Goal: Task Accomplishment & Management: Manage account settings

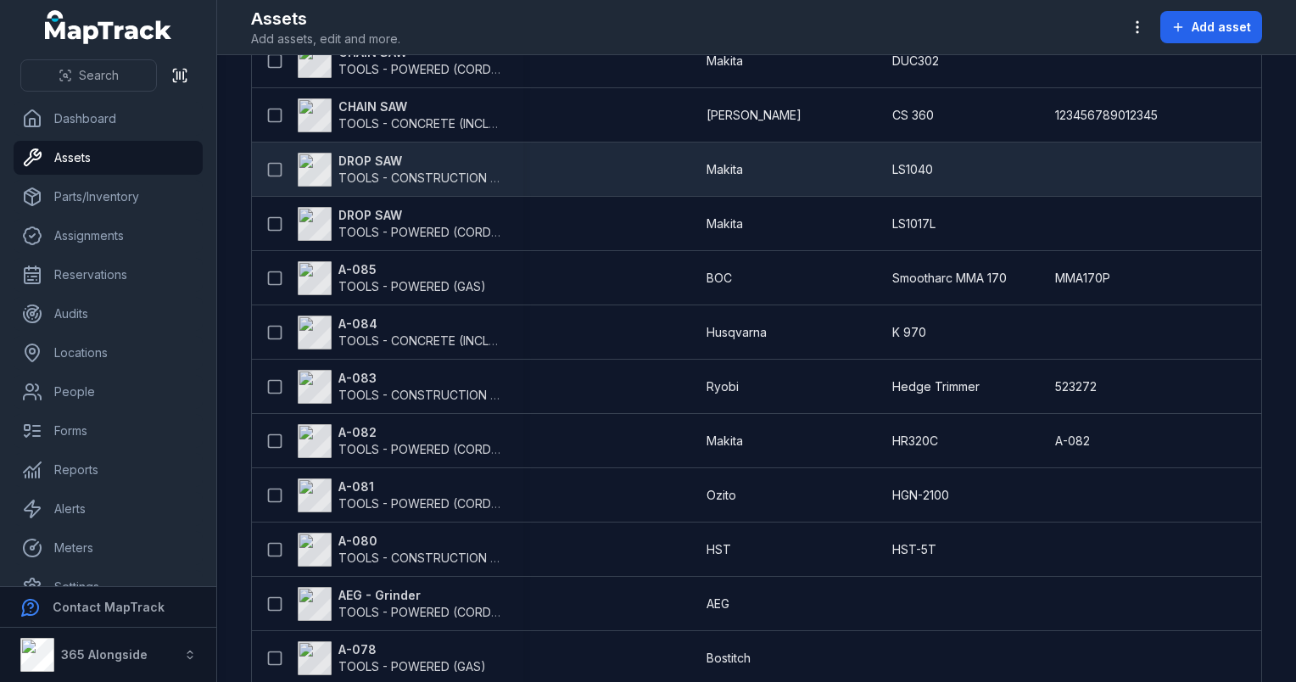
scroll to position [260, 0]
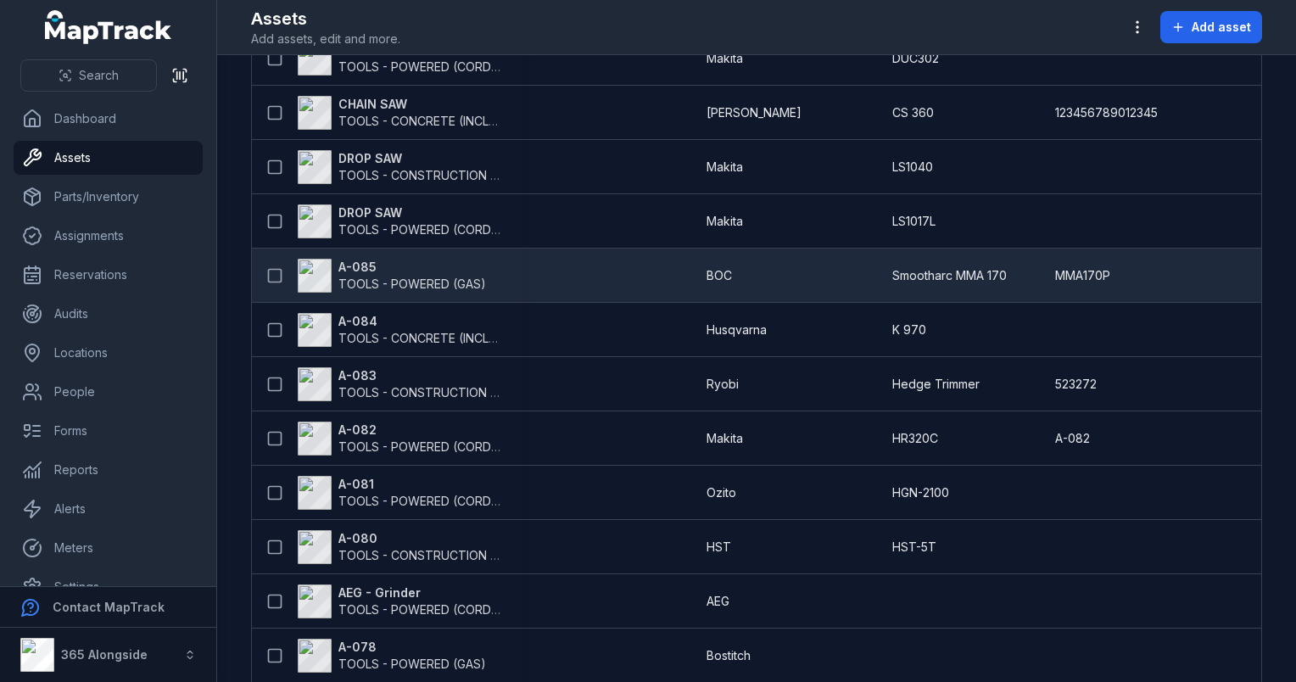
click at [394, 255] on div "A-085 TOOLS - POWERED (GAS)" at bounding box center [387, 276] width 271 height 48
click at [360, 271] on strong "A-085" at bounding box center [412, 267] width 148 height 17
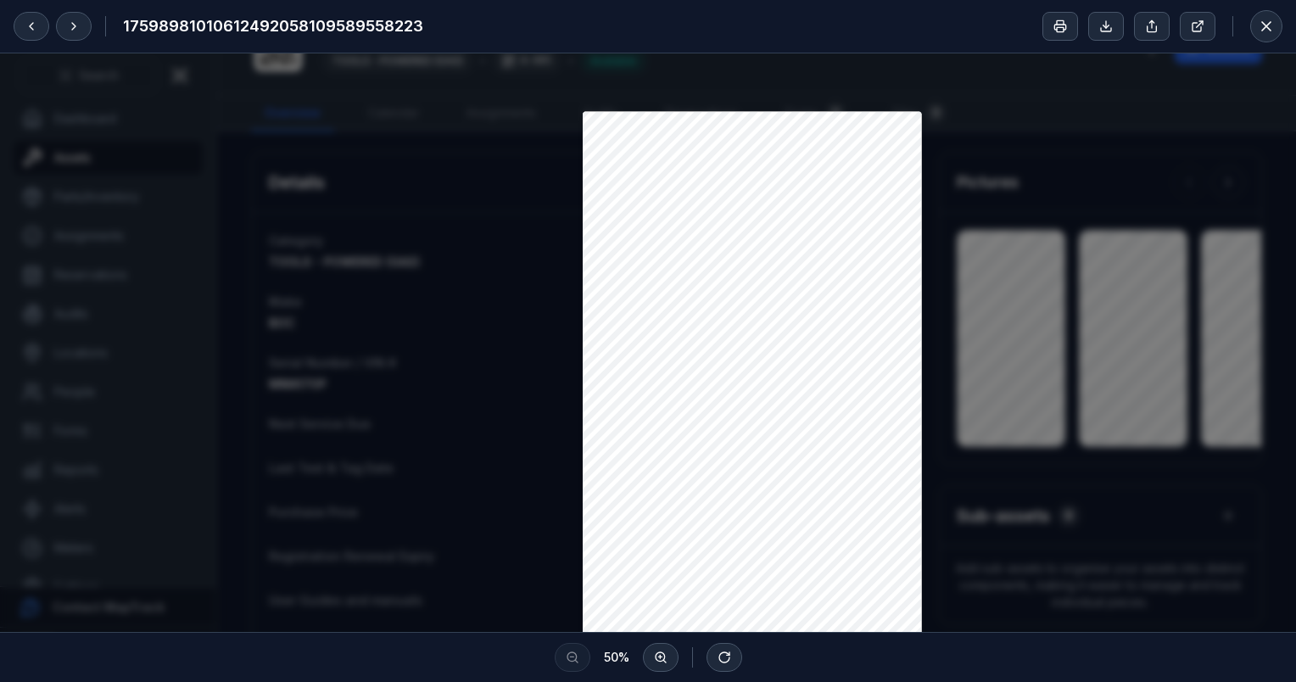
scroll to position [360, 0]
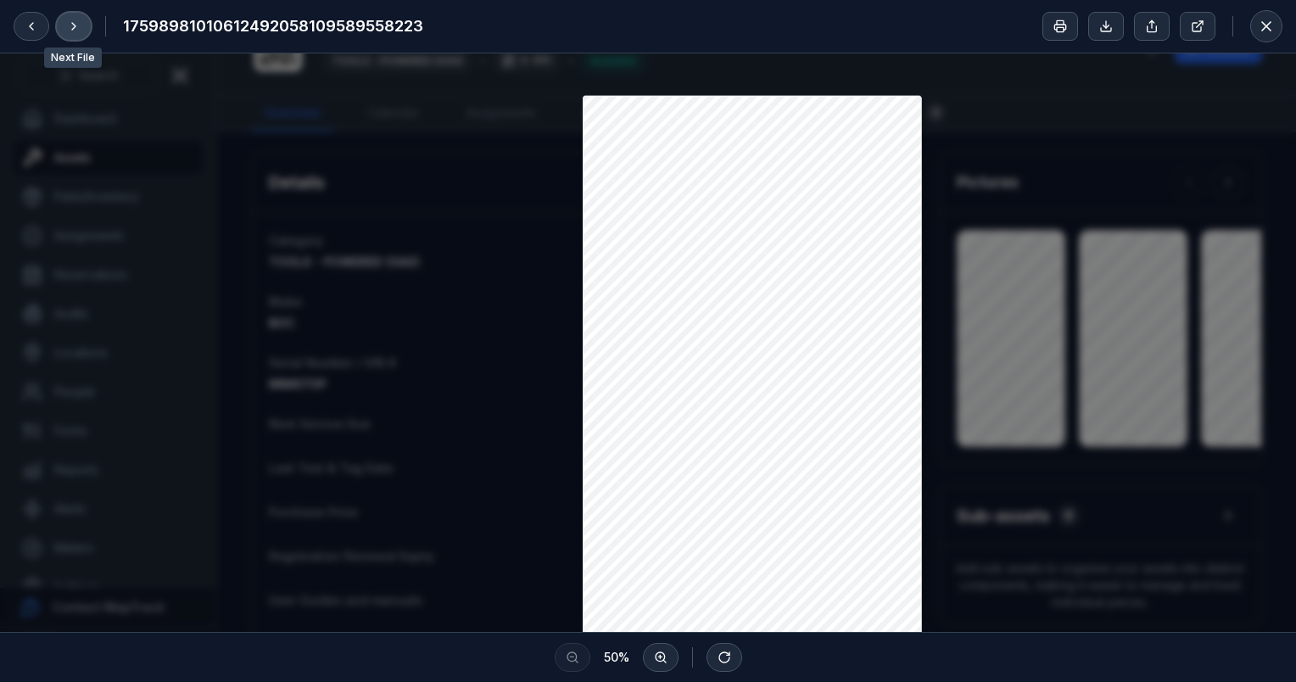
click at [88, 27] on button at bounding box center [74, 26] width 36 height 29
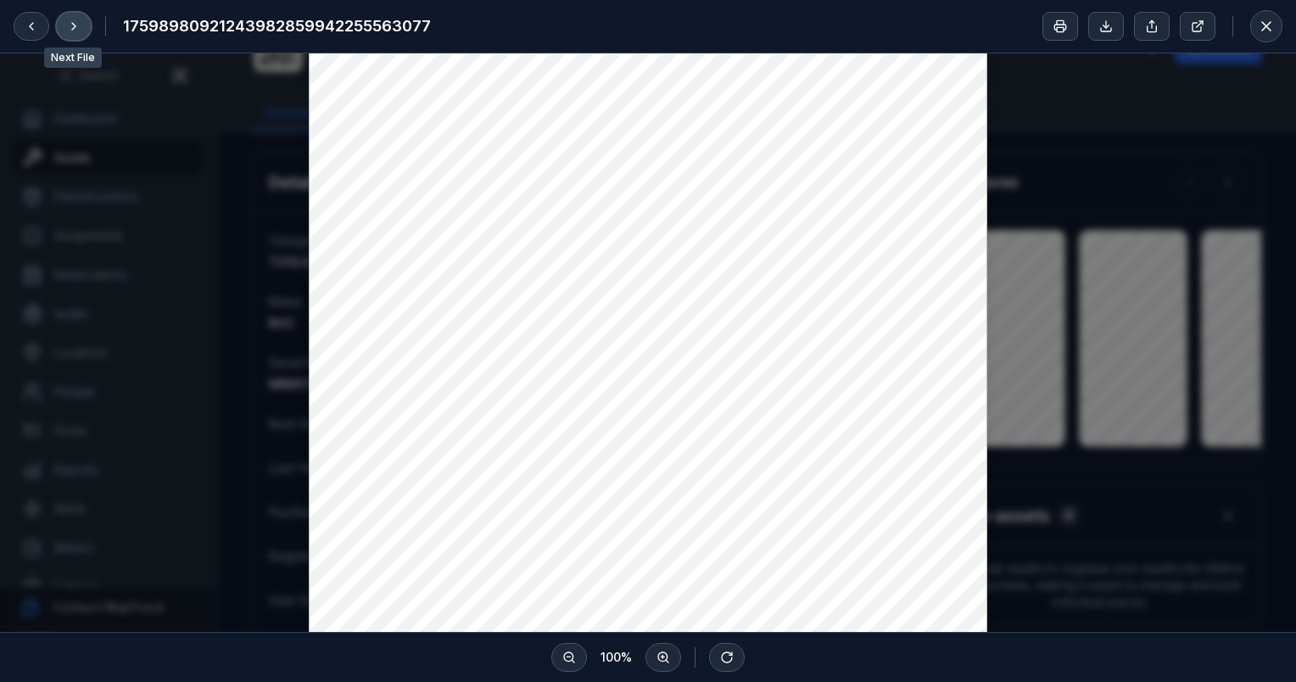
click at [88, 27] on button at bounding box center [74, 26] width 36 height 29
click at [1278, 24] on button at bounding box center [1266, 26] width 32 height 32
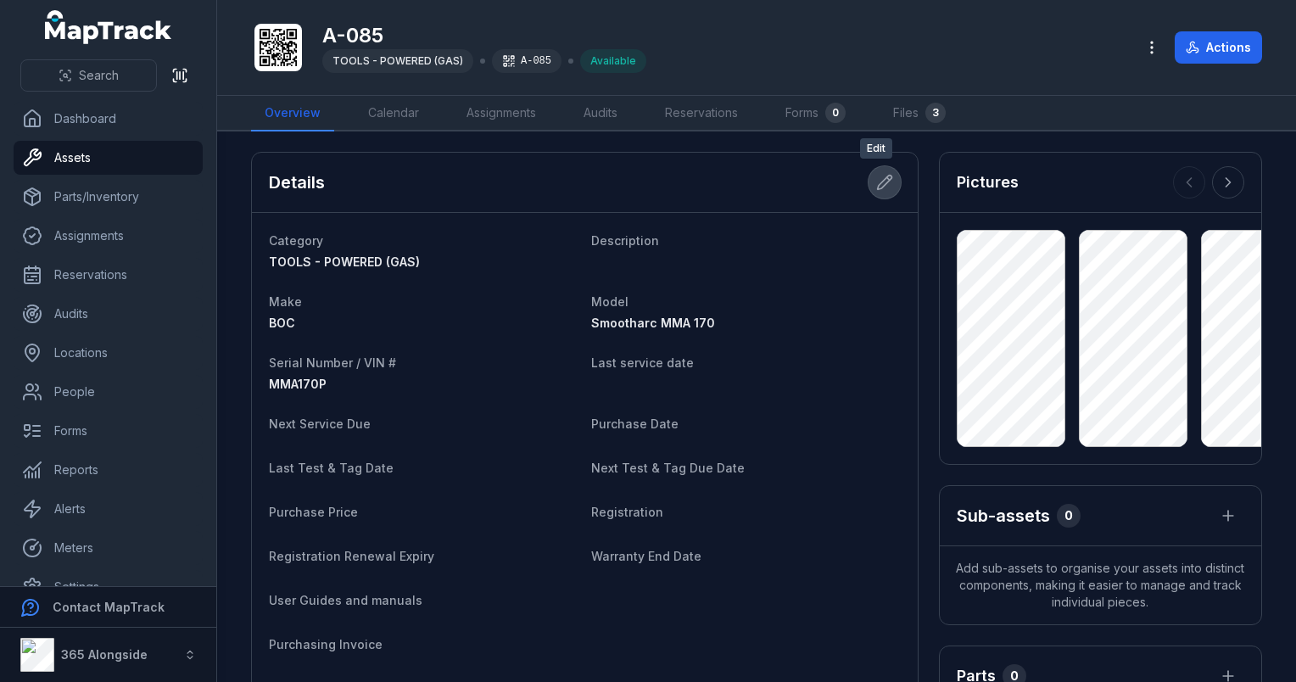
click at [876, 181] on icon at bounding box center [884, 182] width 17 height 17
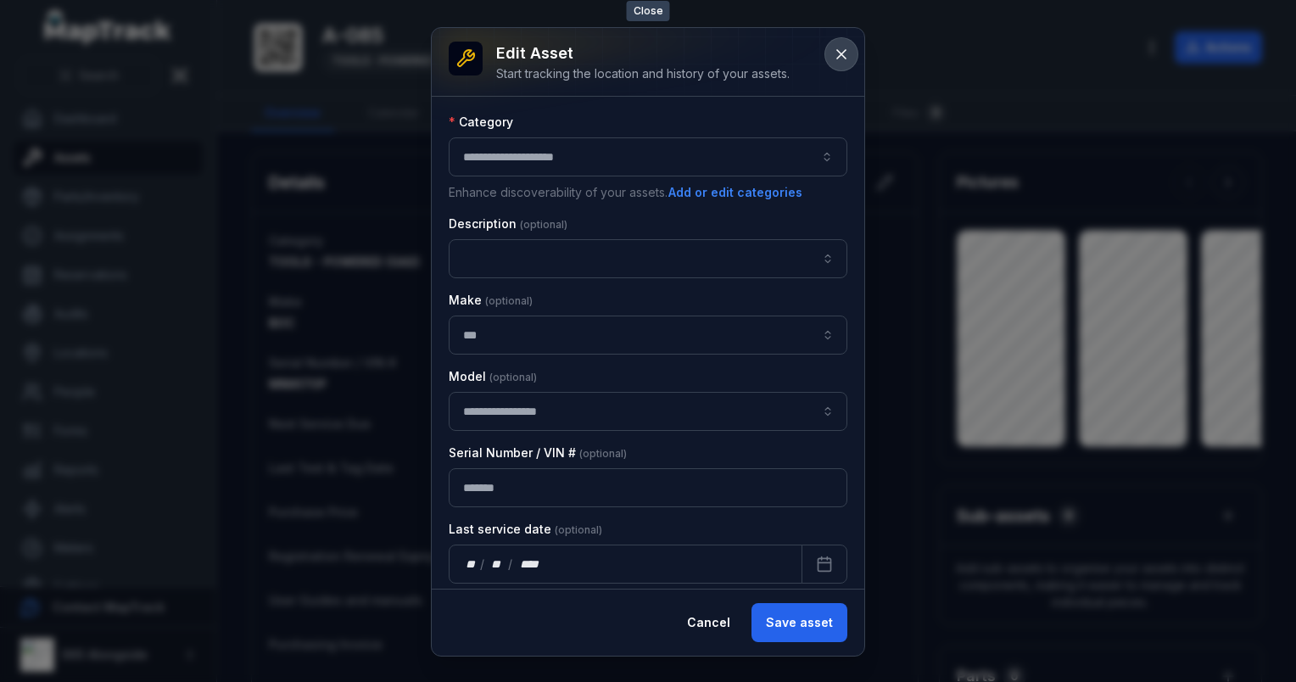
click at [842, 49] on icon at bounding box center [841, 54] width 17 height 17
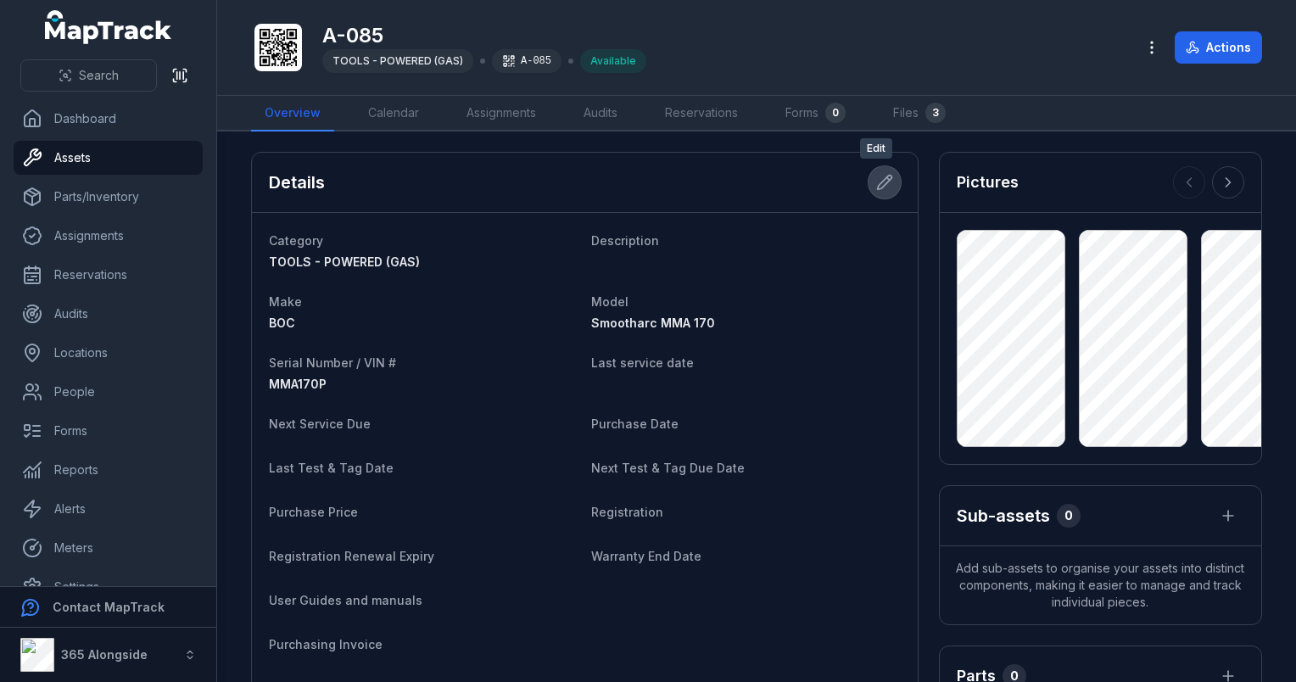
click at [877, 180] on icon at bounding box center [884, 183] width 14 height 14
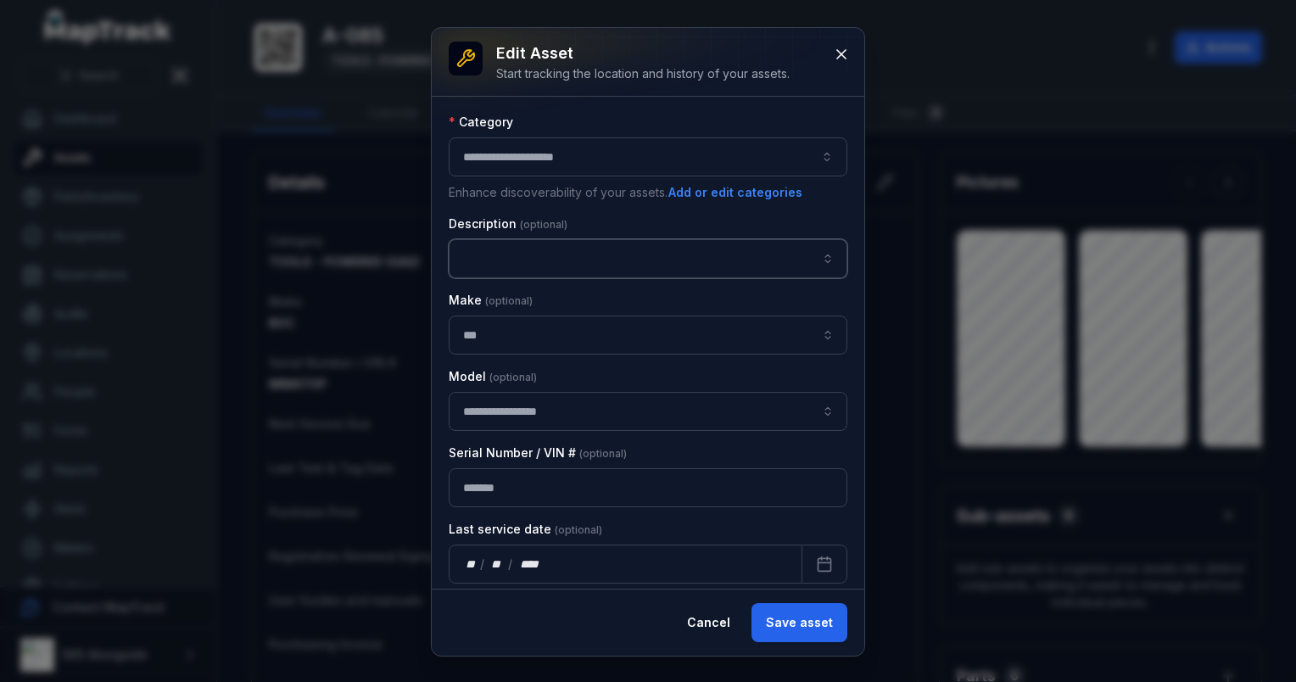
click at [530, 261] on input "asset-edit:description-label" at bounding box center [648, 258] width 399 height 39
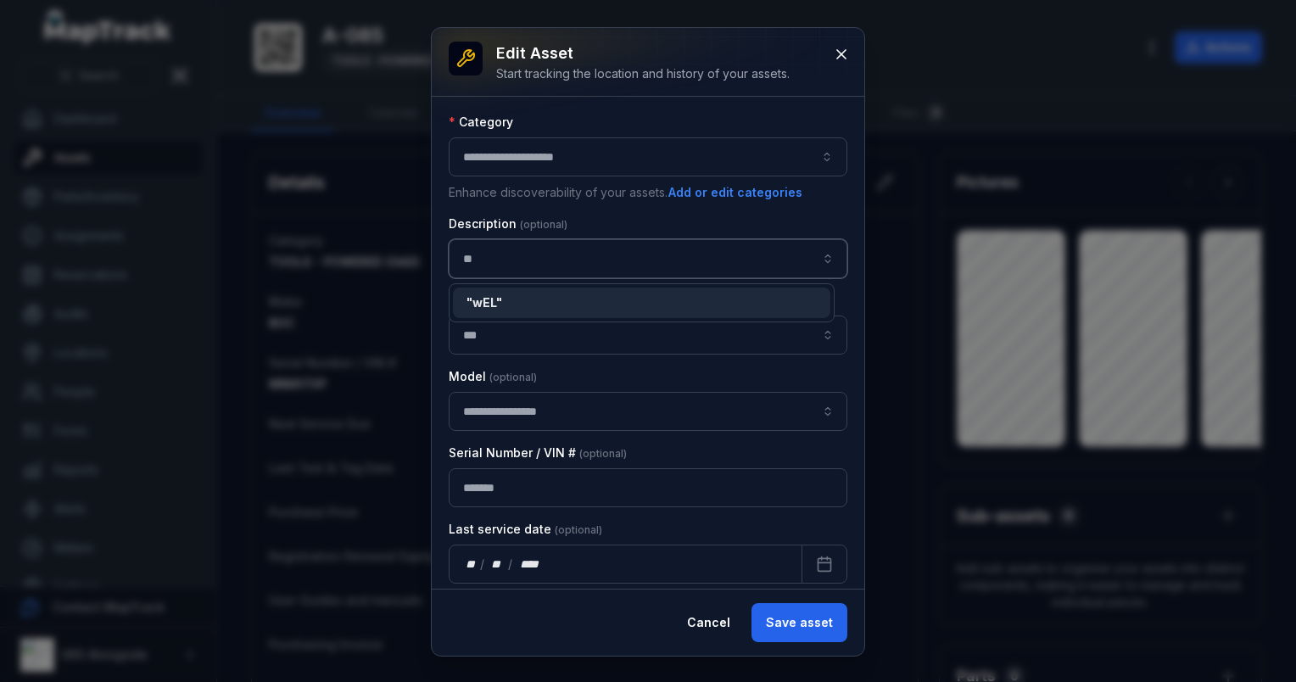
type input "*"
type input "**********"
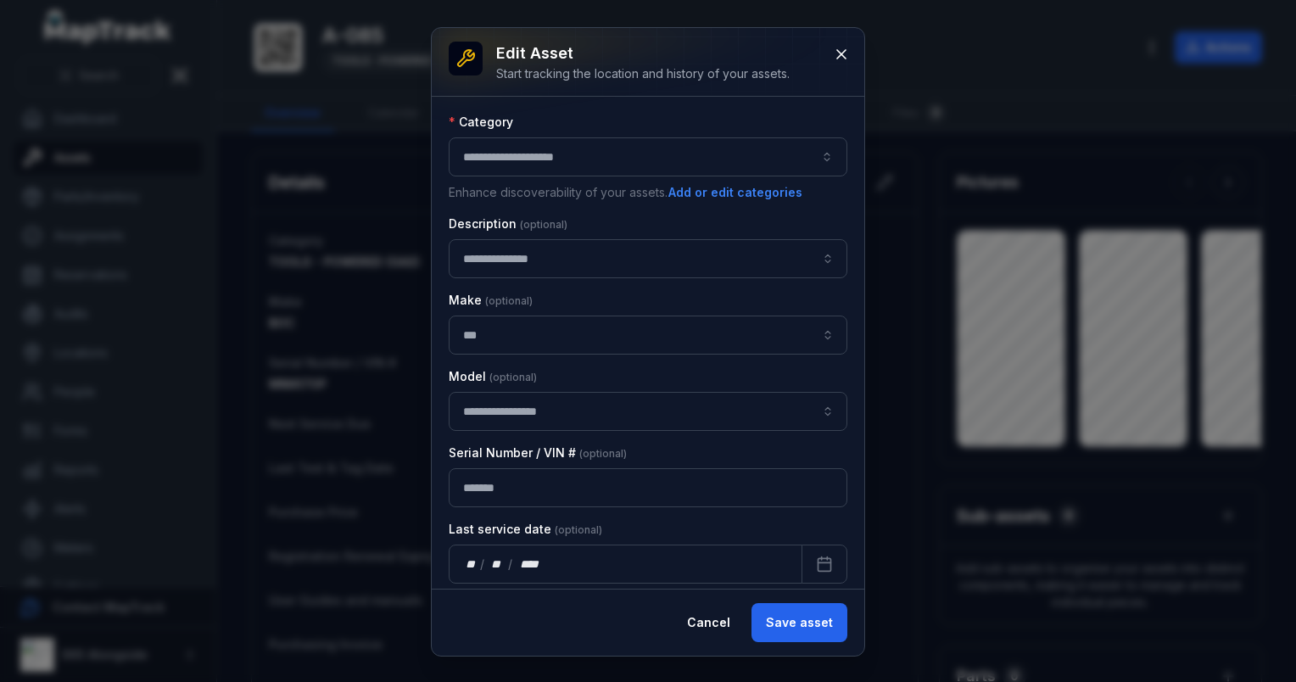
click at [815, 638] on div "**********" at bounding box center [648, 342] width 433 height 628
click at [804, 623] on button "Save asset" at bounding box center [800, 622] width 96 height 39
